Goal: Task Accomplishment & Management: Manage account settings

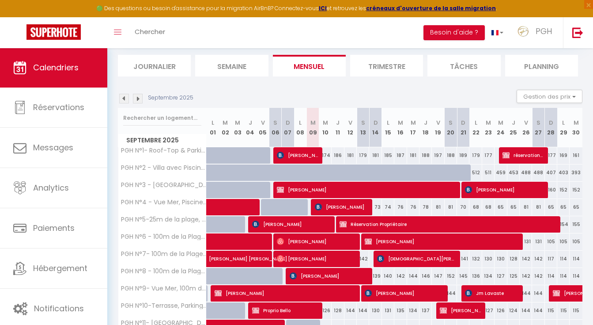
scroll to position [54, 0]
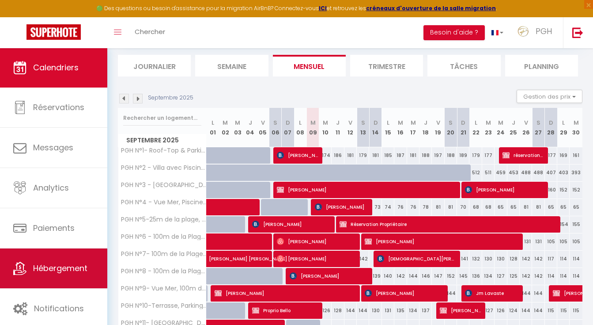
click at [69, 265] on span "Hébergement" at bounding box center [60, 267] width 54 height 11
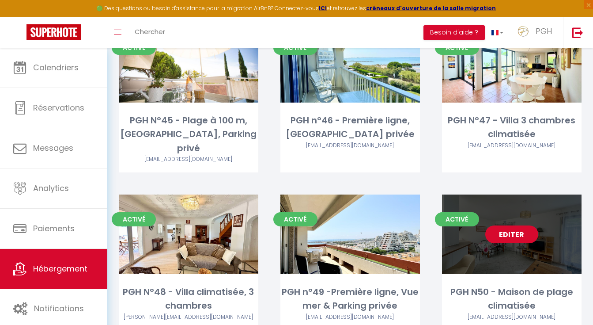
scroll to position [2167, 0]
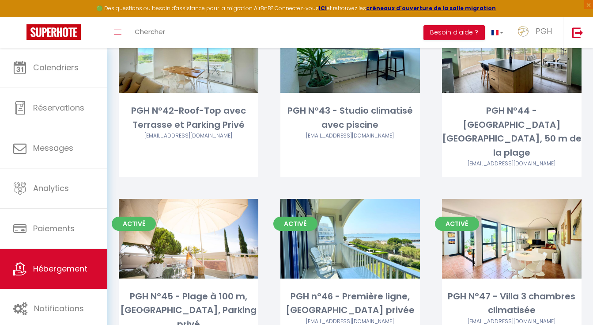
select select "3"
select select "2"
select select "1"
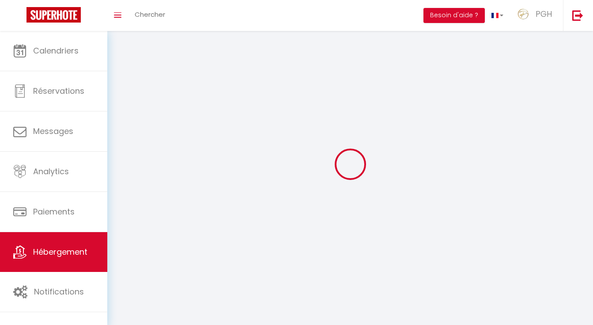
select select
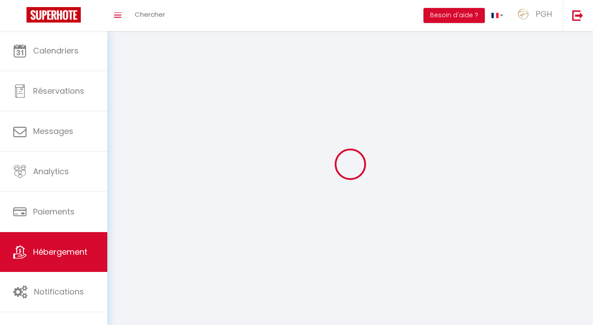
select select
checkbox input "false"
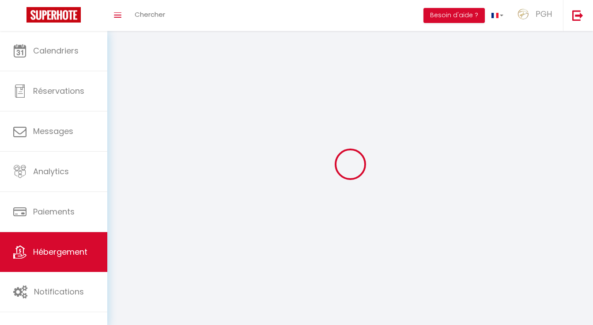
checkbox input "false"
select select
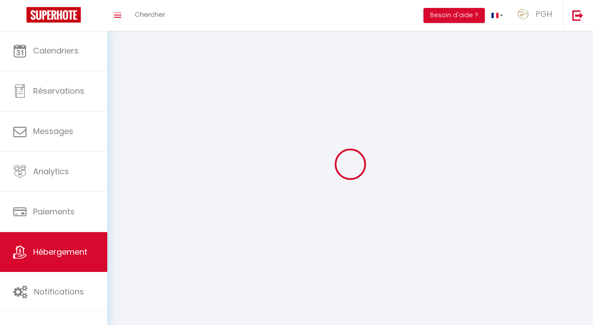
select select
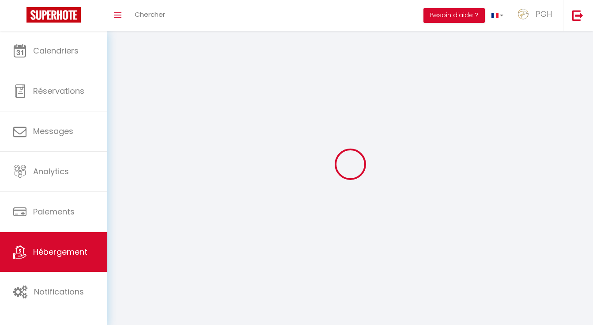
select select
checkbox input "false"
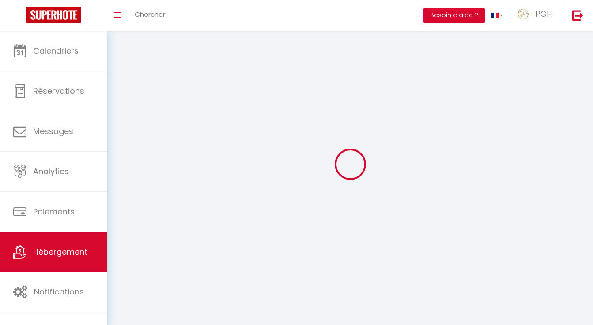
select select
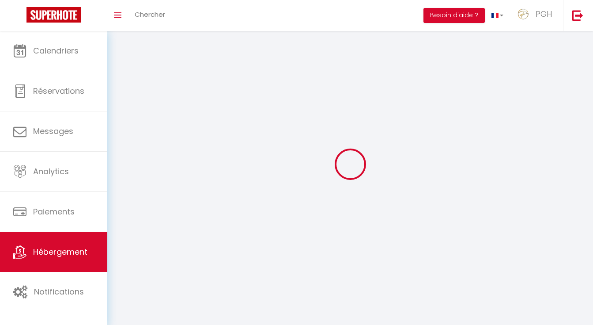
select select
checkbox input "false"
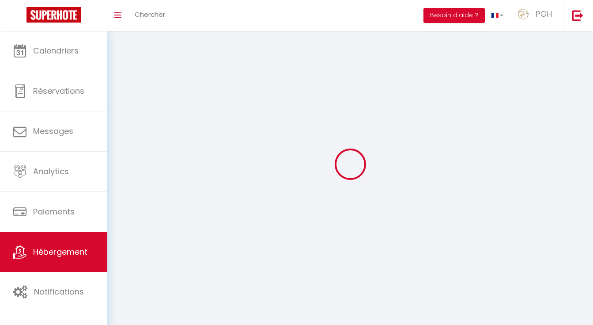
checkbox input "false"
select select
select select "1"
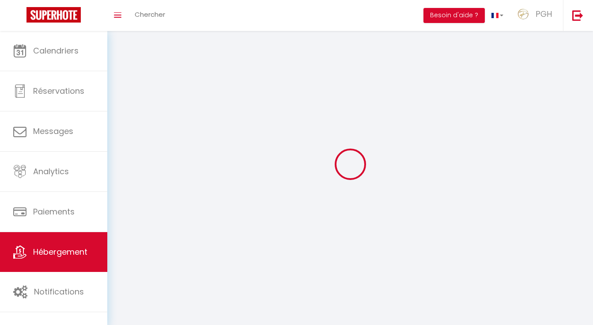
select select
select select "28"
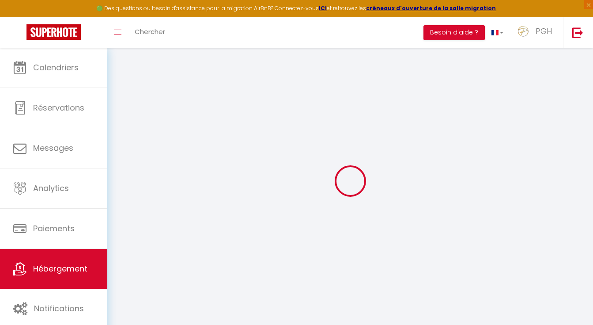
select select
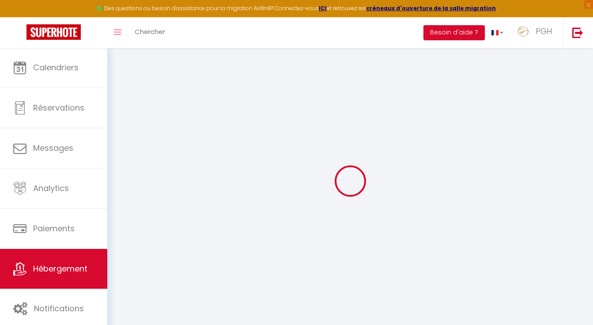
select select
checkbox input "false"
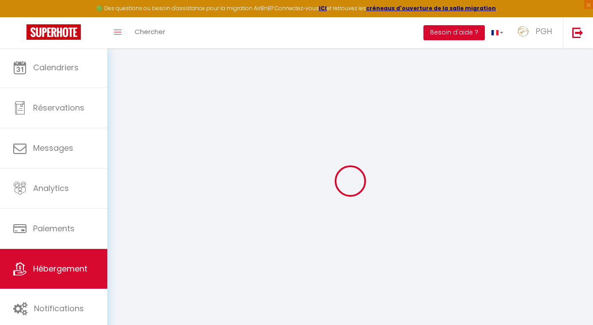
select select
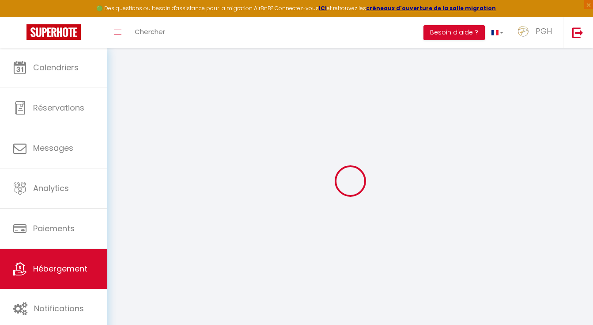
select select
checkbox input "false"
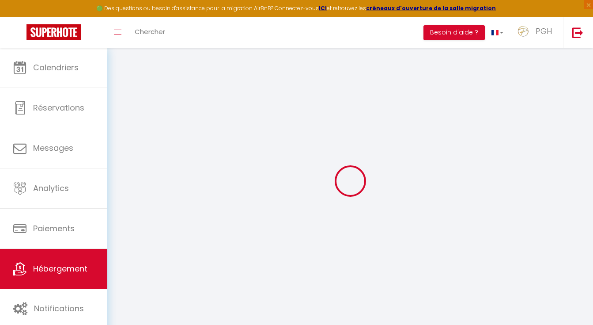
checkbox input "false"
select select
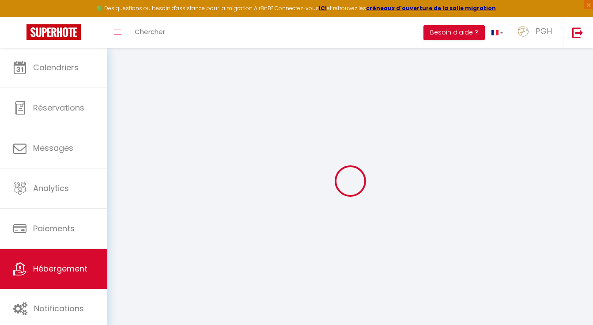
select select
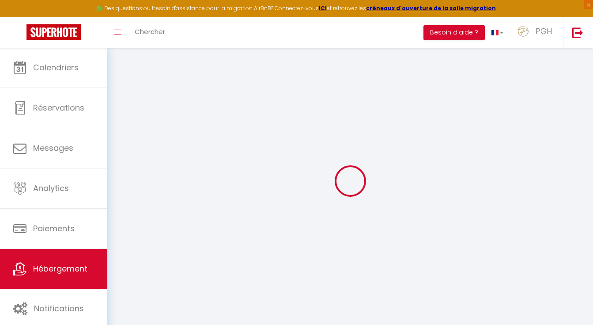
checkbox input "false"
select select
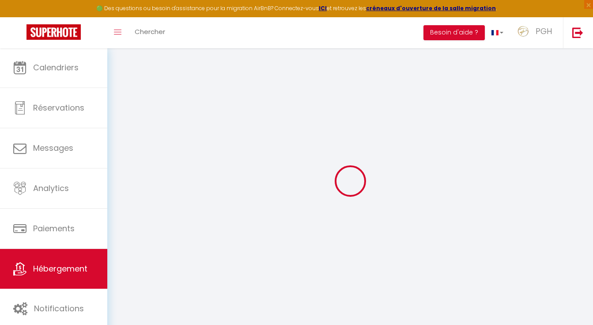
select select
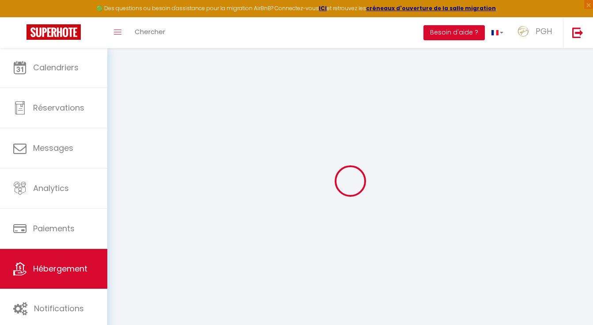
select select
checkbox input "false"
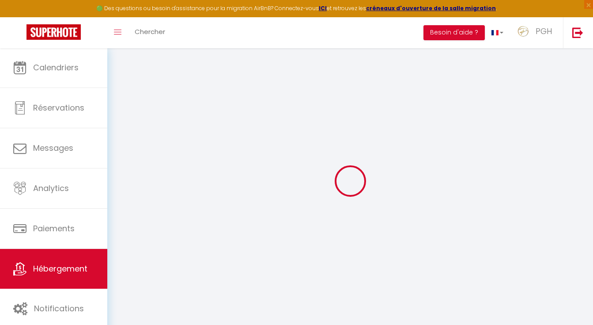
checkbox input "false"
select select
type input "PGH N50 - Maison de plage climatisée"
type input "PGH"
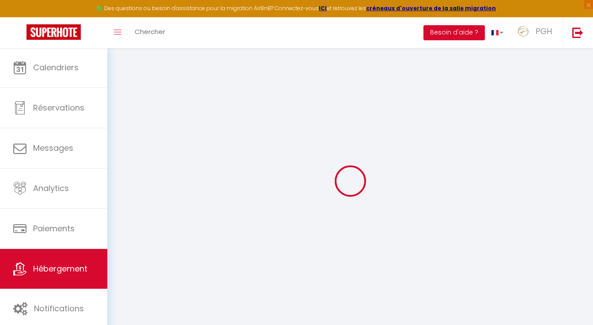
type input "Conciergerie"
select select "houses"
select select "6"
select select "4"
select select "2"
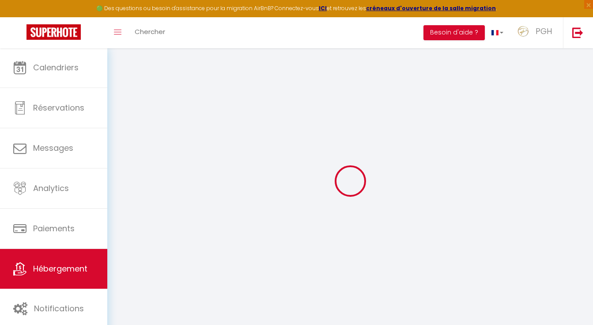
type input "115"
type input "5"
type input "130"
type input "3.40"
type input "500"
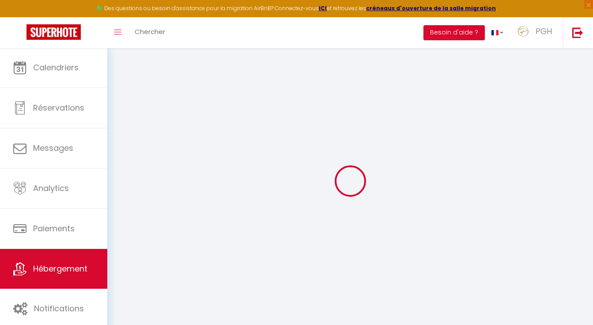
select select
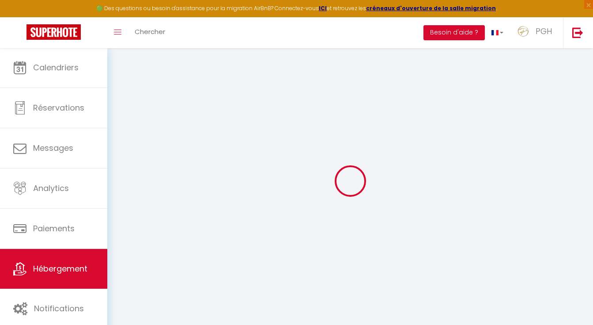
select select
type input "[STREET_ADDRESS]"
type input "34280"
type input "La Grande-Motte"
type input "[EMAIL_ADDRESS][DOMAIN_NAME]"
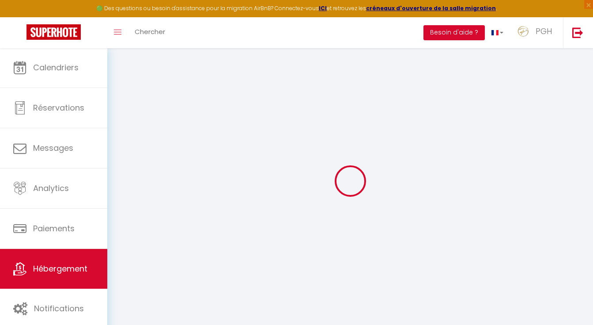
select select "15676"
checkbox input "false"
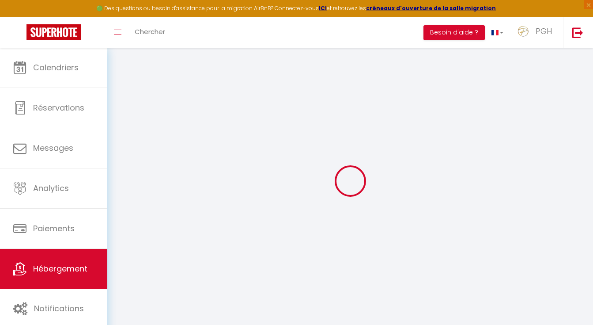
type input "70"
type input "20"
type input "50"
type input "0"
select select
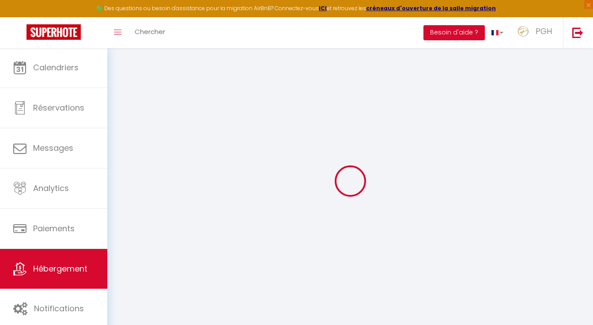
select select
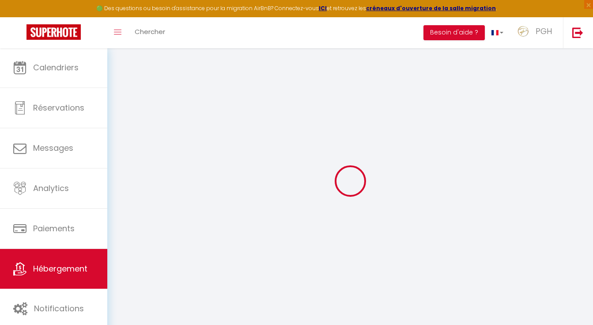
checkbox input "false"
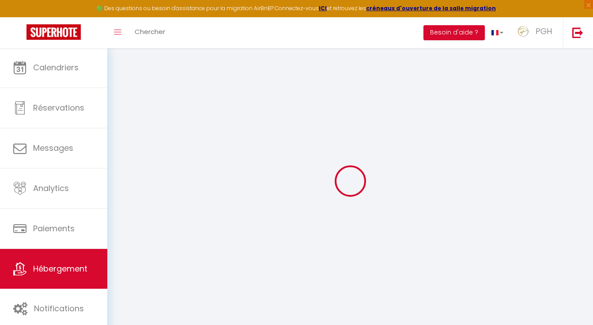
checkbox input "false"
select select "16:00"
select select "19:00"
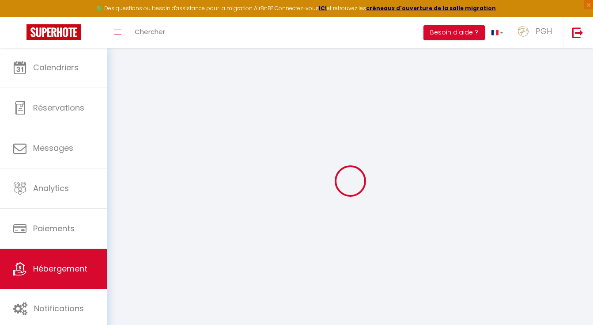
select select "10:00"
select select "15"
select select "12:00"
checkbox input "false"
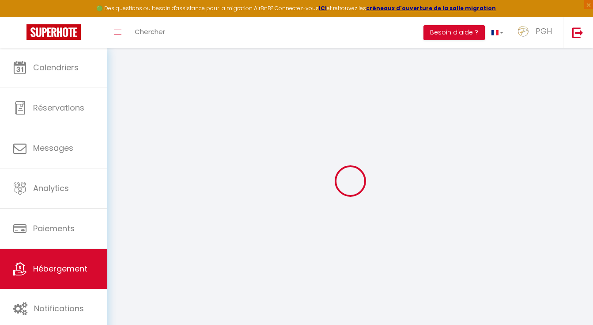
checkbox input "false"
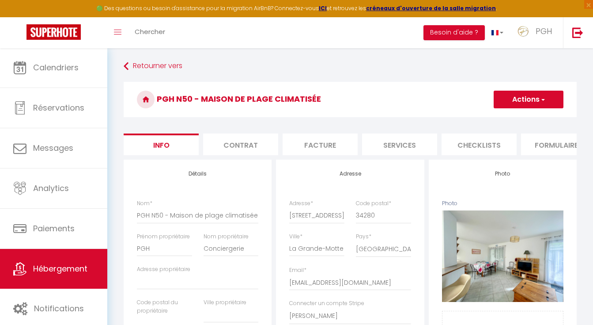
checkbox input "false"
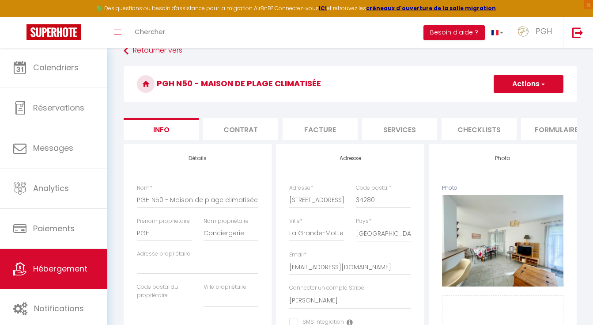
scroll to position [77, 0]
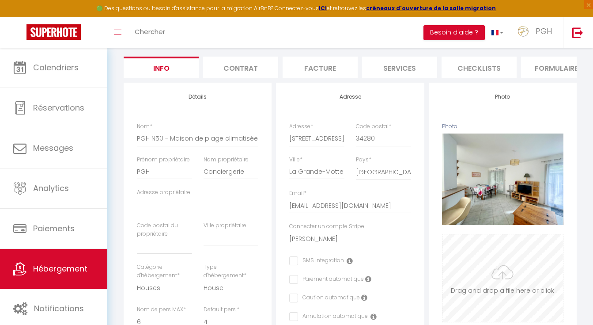
checkbox input "false"
